Goal: Check status

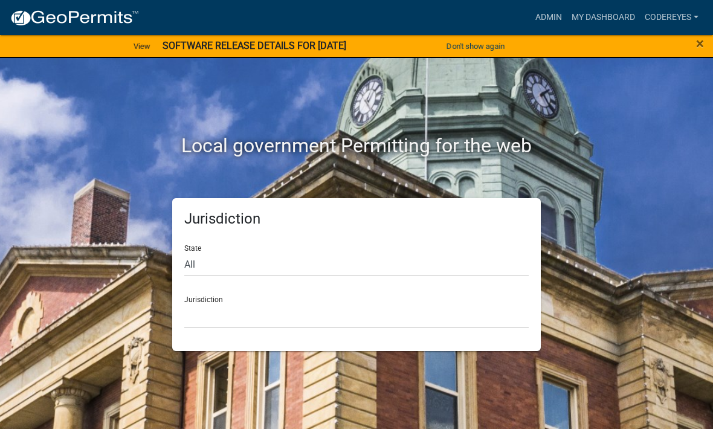
click at [692, 52] on div "×" at bounding box center [683, 46] width 59 height 25
click at [485, 55] on button "Don't show again" at bounding box center [476, 46] width 68 height 20
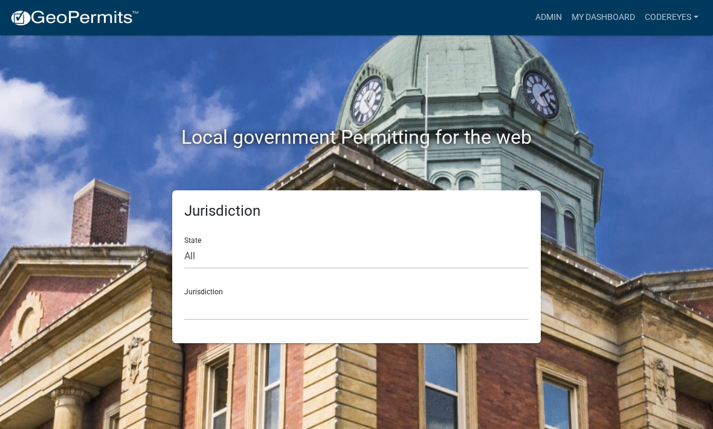
click at [482, 52] on div "Local government Permitting for the web" at bounding box center [356, 112] width 580 height 155
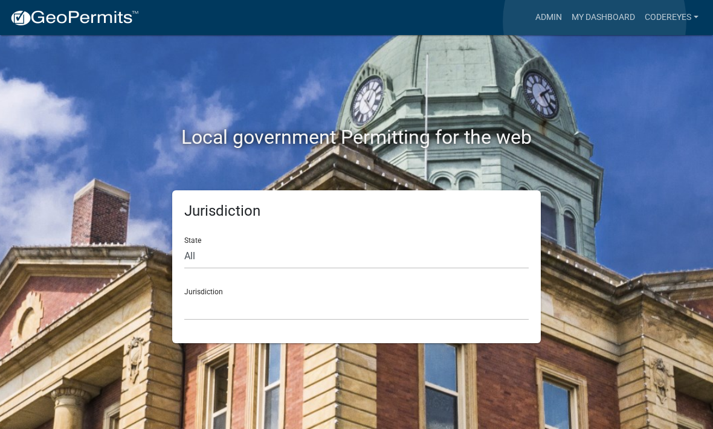
click at [595, 22] on link "My Dashboard" at bounding box center [603, 17] width 73 height 23
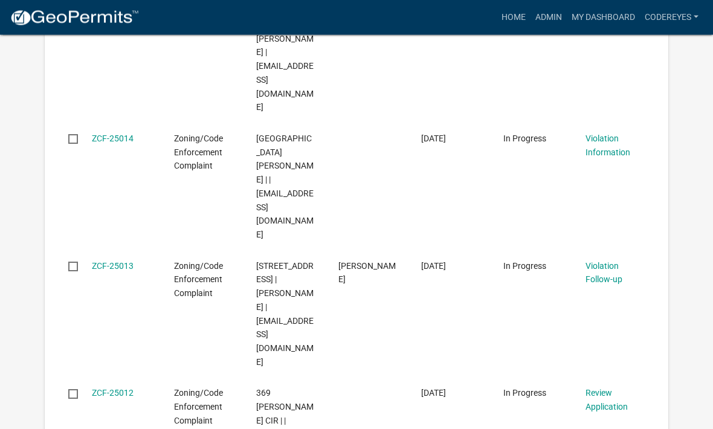
scroll to position [779, 0]
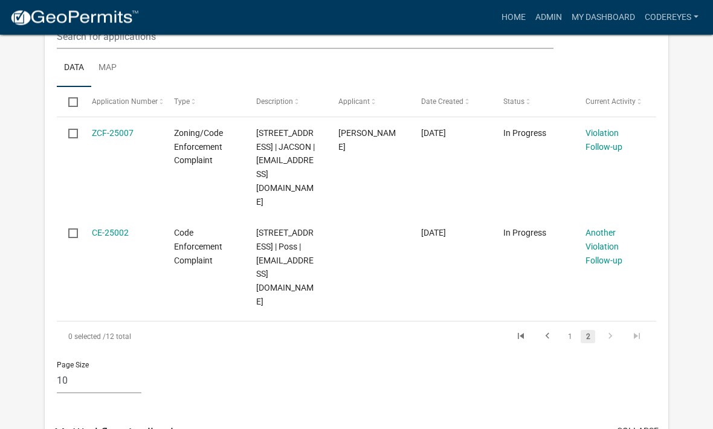
scroll to position [208, 0]
click at [112, 233] on link "CE-25002" at bounding box center [110, 232] width 37 height 10
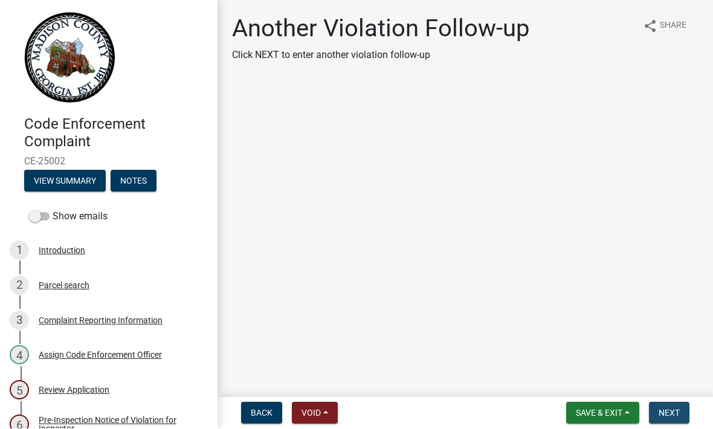
click at [685, 411] on button "Next" at bounding box center [669, 414] width 40 height 22
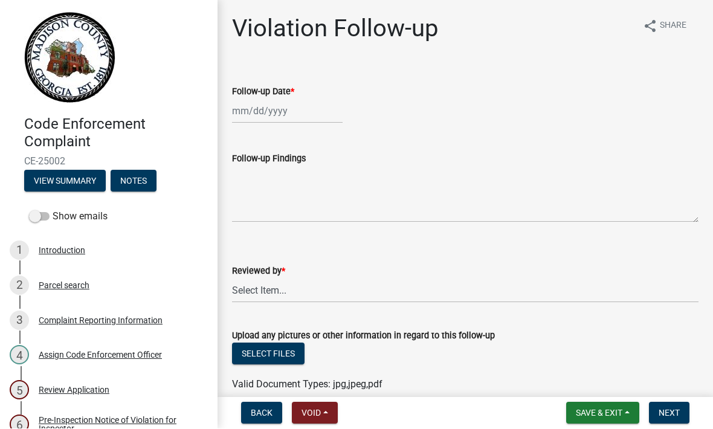
click at [110, 388] on div "5 Review Application" at bounding box center [104, 390] width 189 height 19
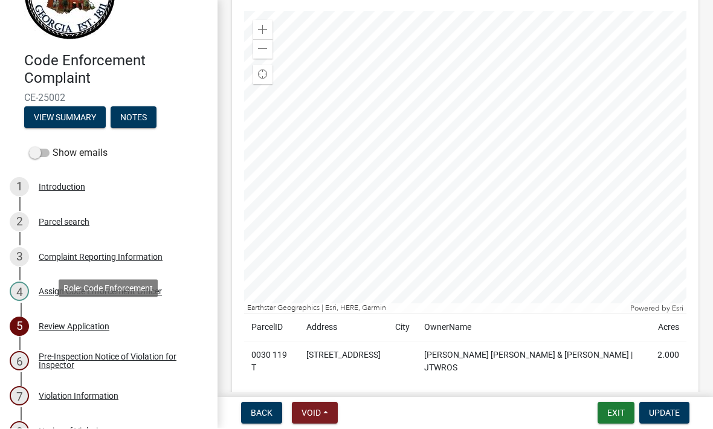
scroll to position [68, 0]
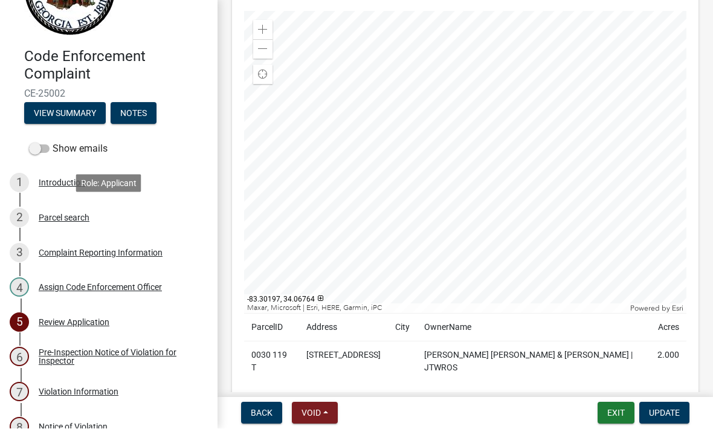
click at [86, 214] on div "Parcel search" at bounding box center [64, 218] width 51 height 8
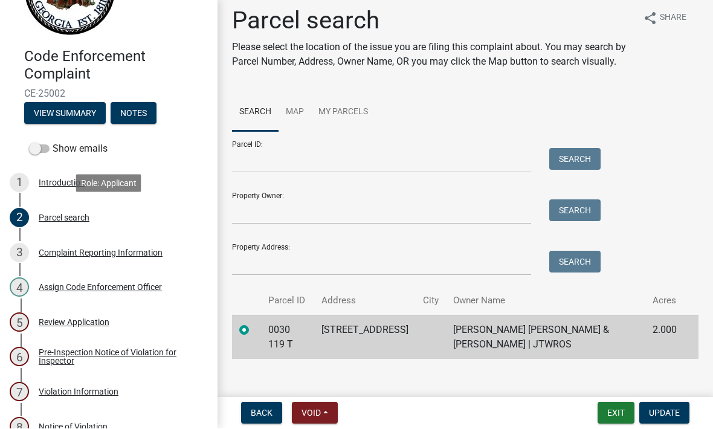
scroll to position [7, 0]
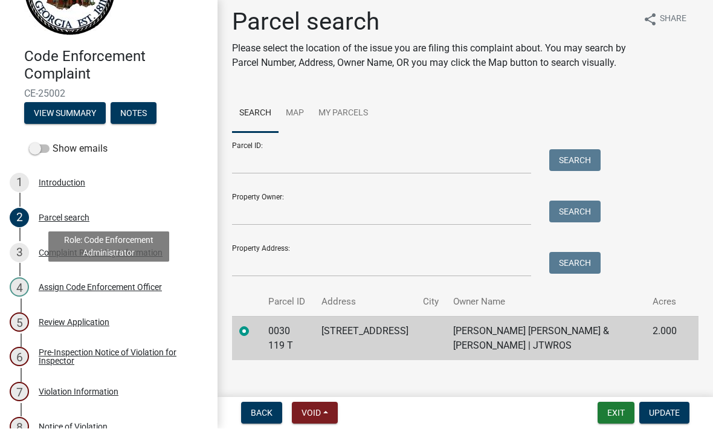
click at [109, 290] on div "Assign Code Enforcement Officer" at bounding box center [100, 287] width 123 height 8
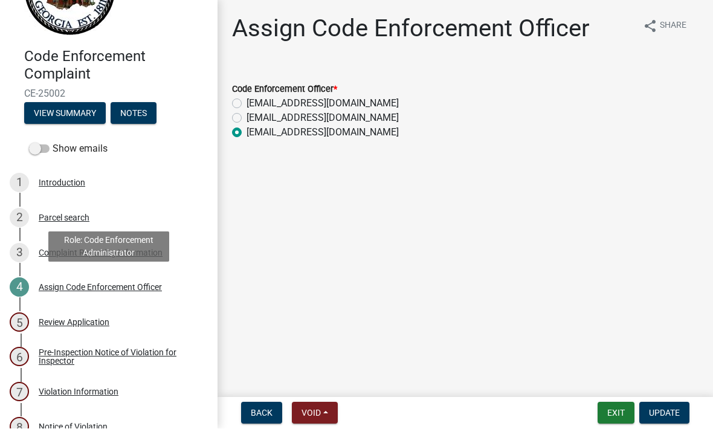
click at [606, 403] on button "Exit" at bounding box center [616, 414] width 37 height 22
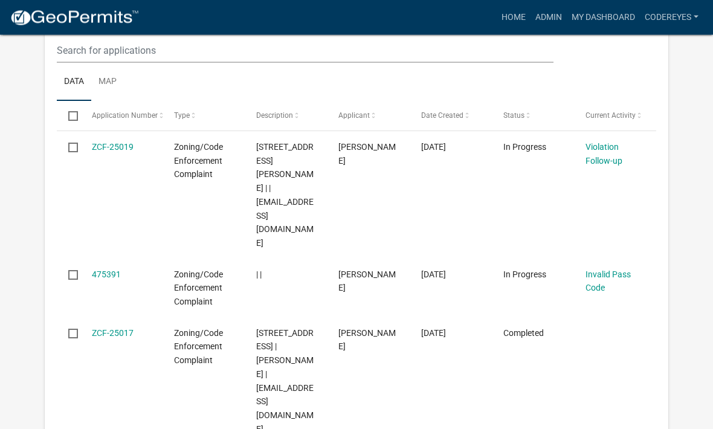
scroll to position [250, 0]
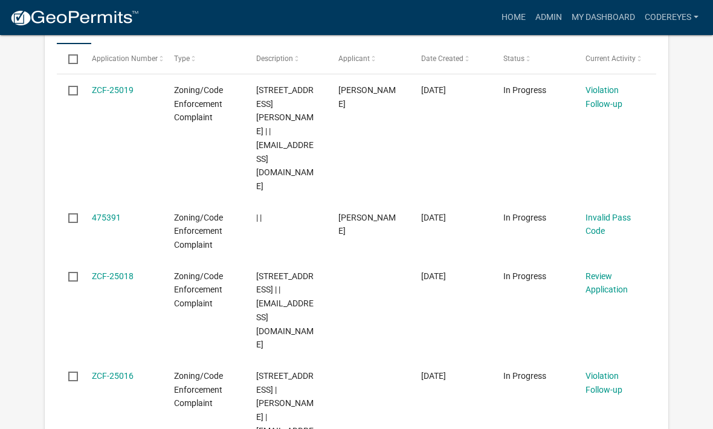
click at [232, 369] on div "Zoning/Code Enforcement Complaint" at bounding box center [203, 389] width 59 height 41
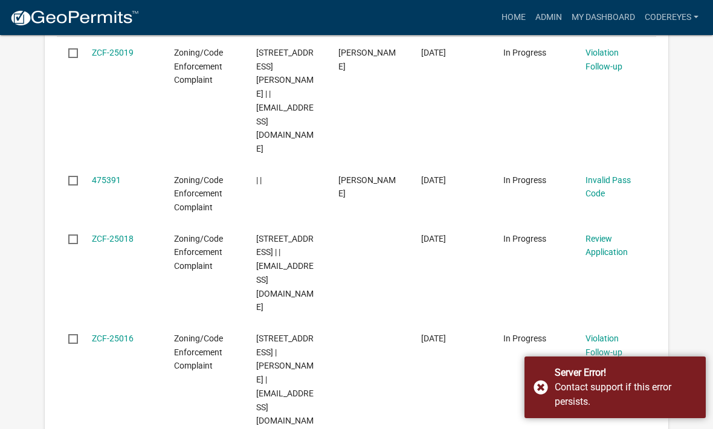
scroll to position [290, 0]
